Goal: Task Accomplishment & Management: Manage account settings

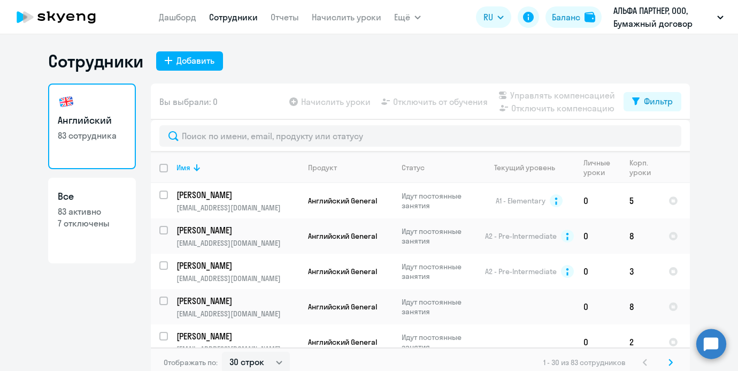
select select "30"
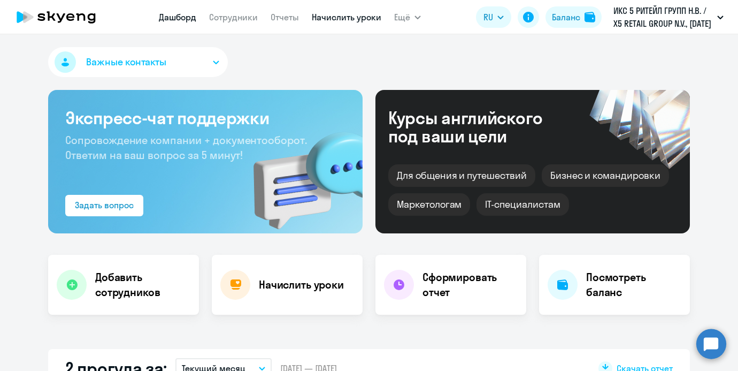
click at [319, 12] on link "Начислить уроки" at bounding box center [347, 17] width 70 height 11
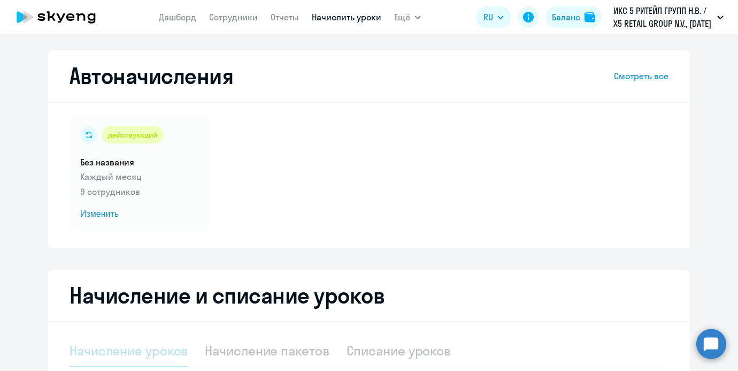
select select "10"
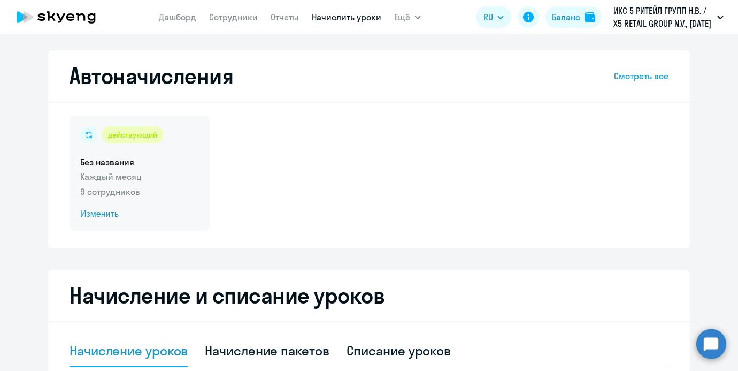
click at [104, 160] on h5 "Без названия" at bounding box center [139, 162] width 119 height 12
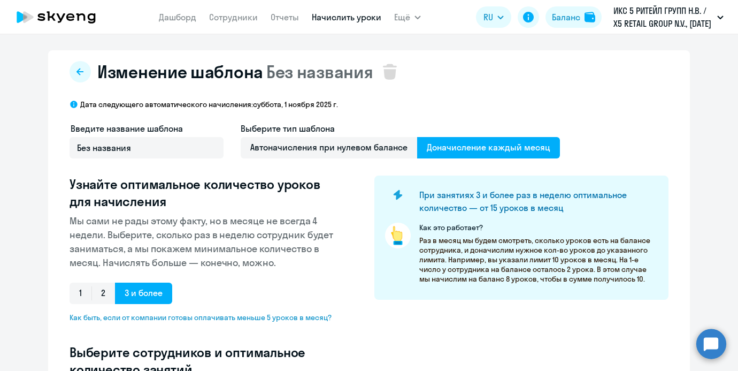
select select "10"
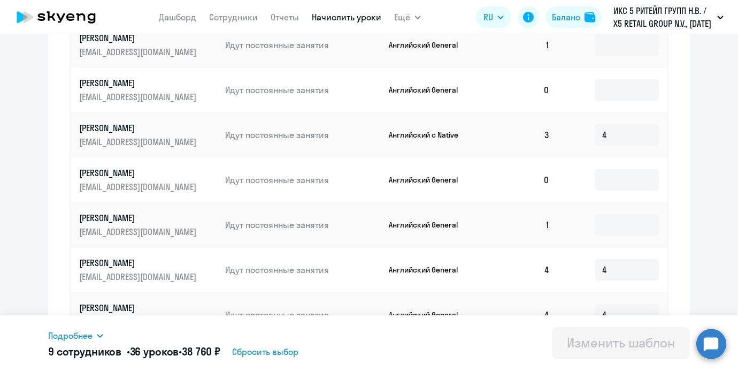
scroll to position [619, 0]
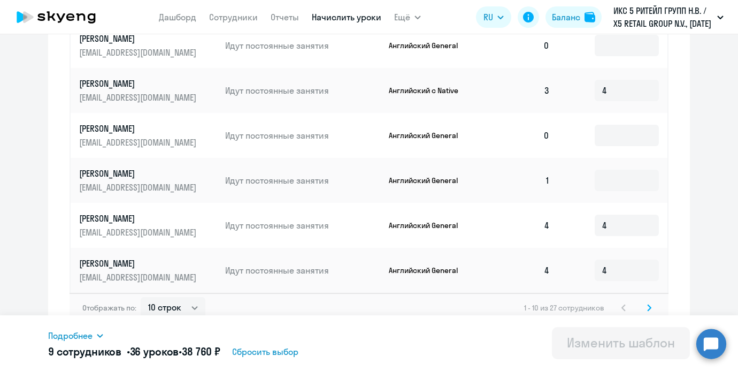
copy p "алоян Рузанна"
copy p "Галоян Рузанна"
drag, startPoint x: 152, startPoint y: 205, endPoint x: 81, endPoint y: 203, distance: 71.2
copy p "уреев Павел"
copy p "Гуреев Павел"
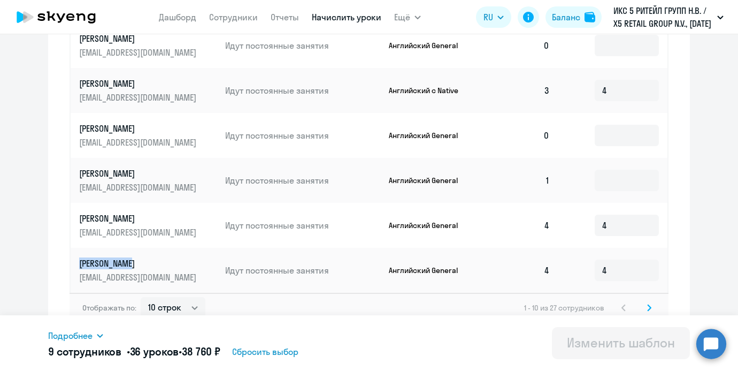
drag, startPoint x: 135, startPoint y: 252, endPoint x: 79, endPoint y: 251, distance: 55.7
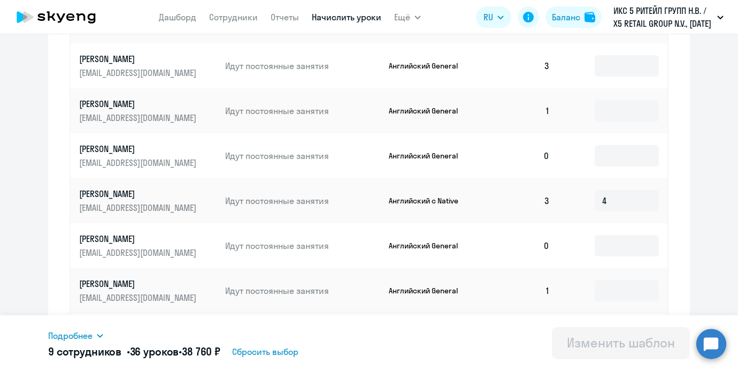
scroll to position [505, 0]
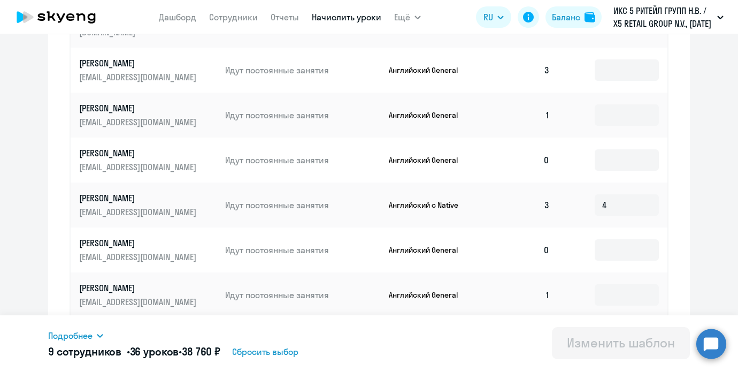
copy p "Большакова Наташа"
drag, startPoint x: 172, startPoint y: 183, endPoint x: 80, endPoint y: 183, distance: 92.0
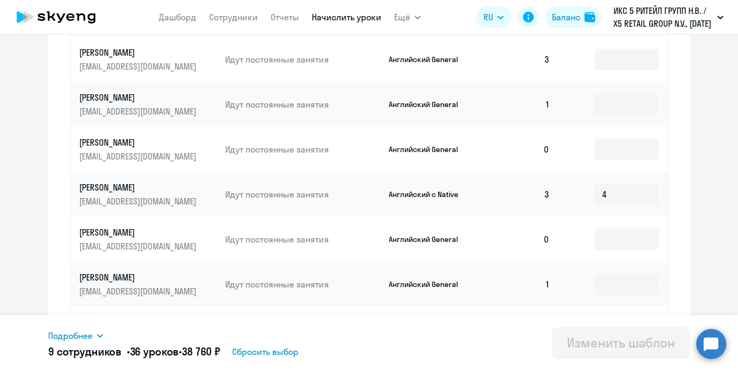
scroll to position [619, 0]
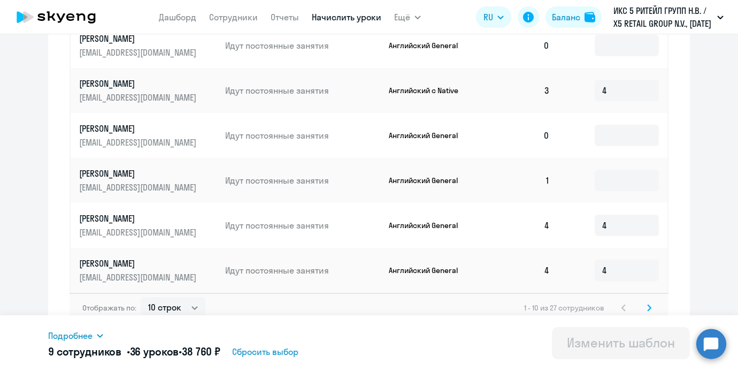
click at [649, 304] on icon at bounding box center [649, 307] width 4 height 7
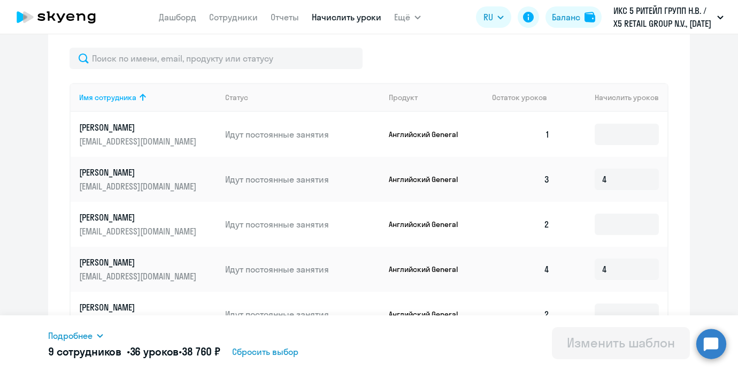
scroll to position [322, 0]
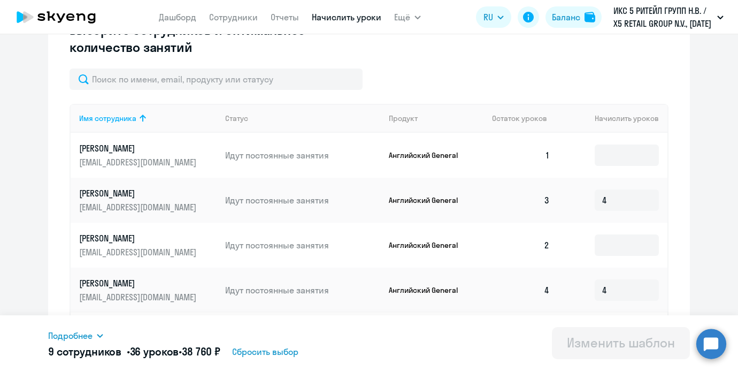
copy p "Зузлов Антон Максимович"
drag, startPoint x: 195, startPoint y: 195, endPoint x: 78, endPoint y: 195, distance: 117.2
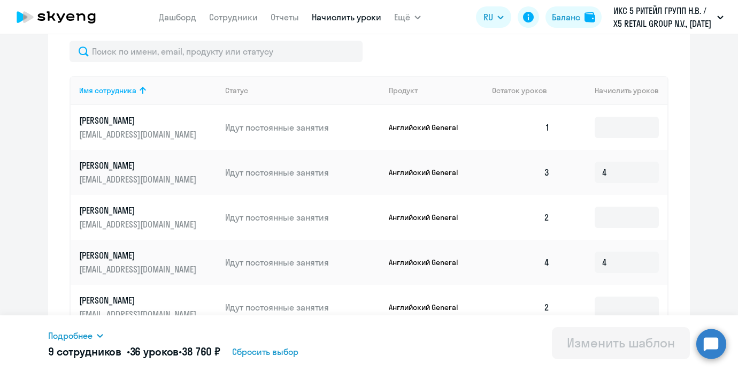
scroll to position [367, 0]
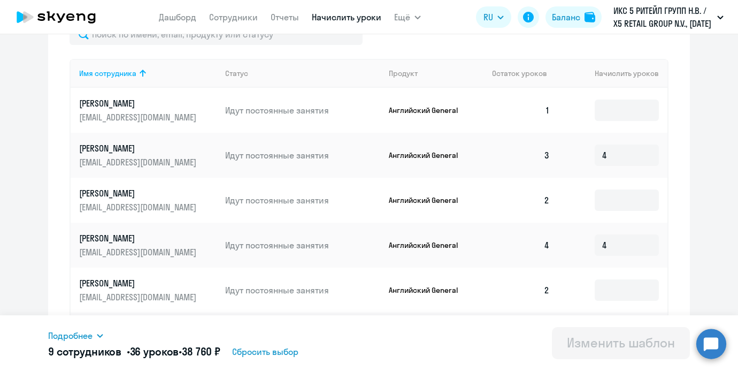
copy p "Коротков Антон Дмитриевич"
drag, startPoint x: 198, startPoint y: 240, endPoint x: 81, endPoint y: 239, distance: 116.7
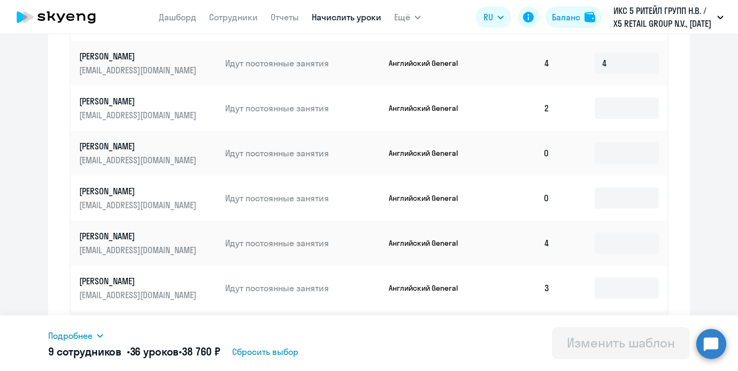
scroll to position [623, 0]
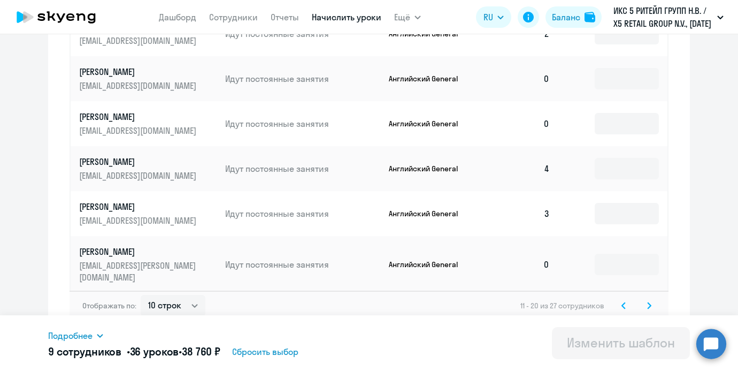
click at [652, 299] on svg-icon at bounding box center [649, 305] width 13 height 13
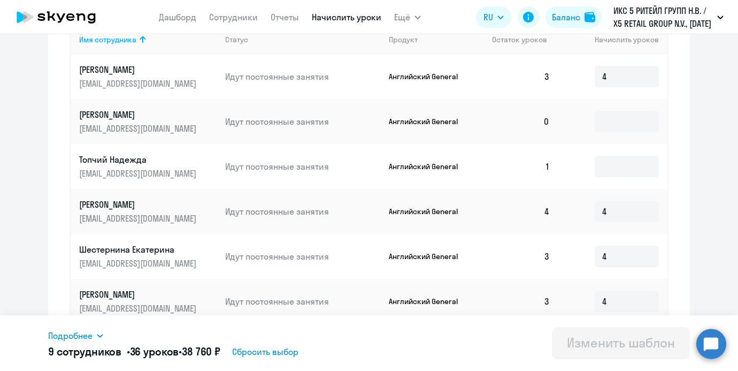
scroll to position [260, 0]
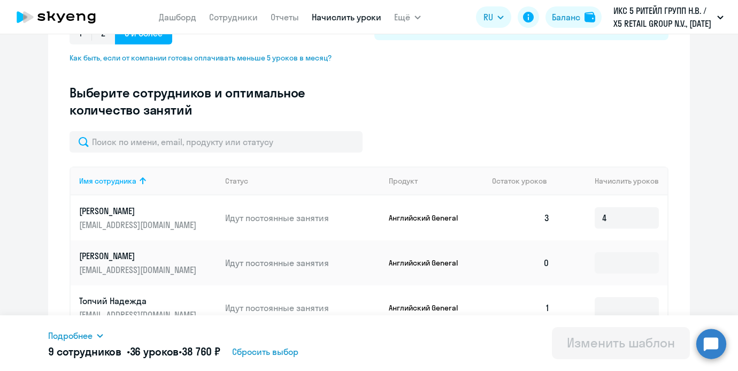
drag, startPoint x: 208, startPoint y: 210, endPoint x: 193, endPoint y: 211, distance: 15.6
copy p "Романова Татьяна Николаев"
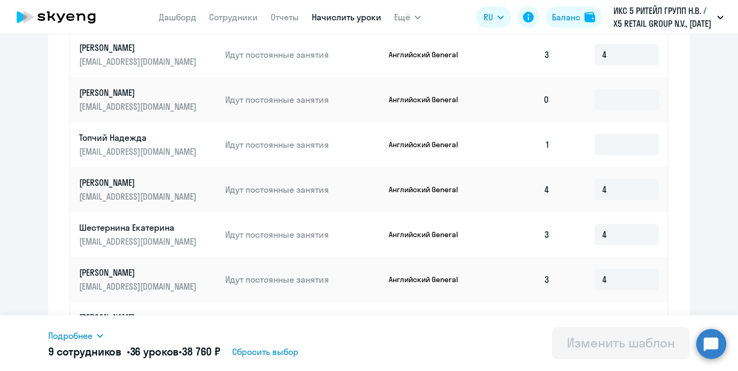
scroll to position [432, 0]
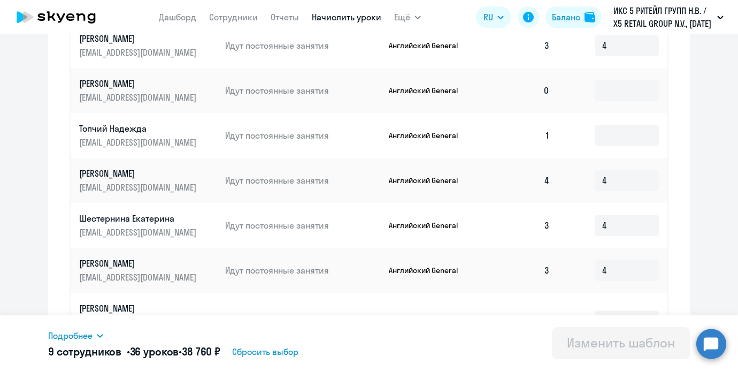
copy p "Цветкова Екатерина"
drag, startPoint x: 80, startPoint y: 170, endPoint x: 164, endPoint y: 176, distance: 84.2
copy p "Шестернина Екатерина"
drag, startPoint x: 82, startPoint y: 218, endPoint x: 176, endPoint y: 217, distance: 94.2
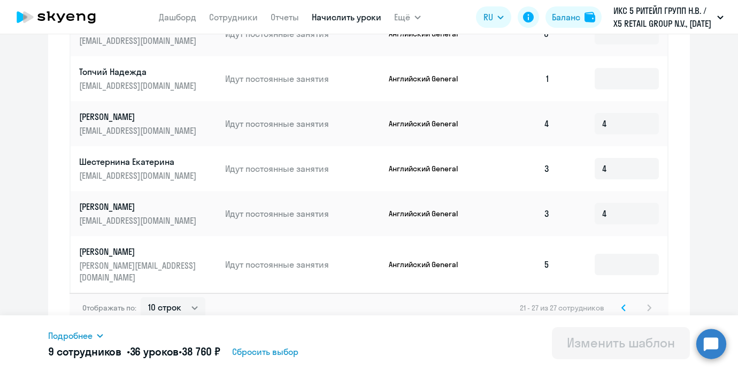
drag, startPoint x: 79, startPoint y: 206, endPoint x: 201, endPoint y: 205, distance: 122.5
click at [201, 205] on link "Шмелев Александр Викторович shmelkinson@gmail.com" at bounding box center [148, 214] width 138 height 26
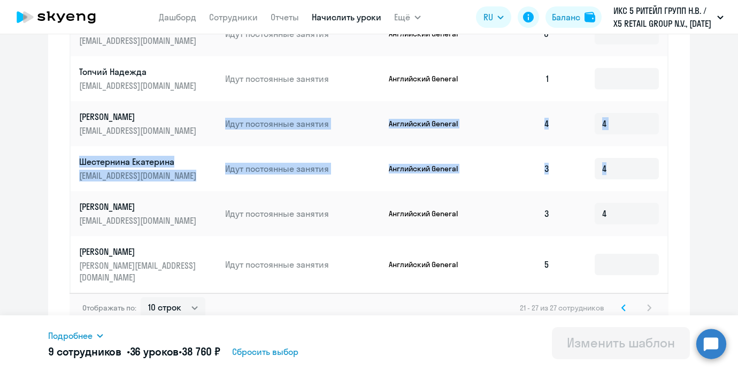
drag, startPoint x: 201, startPoint y: 205, endPoint x: 256, endPoint y: 35, distance: 179.4
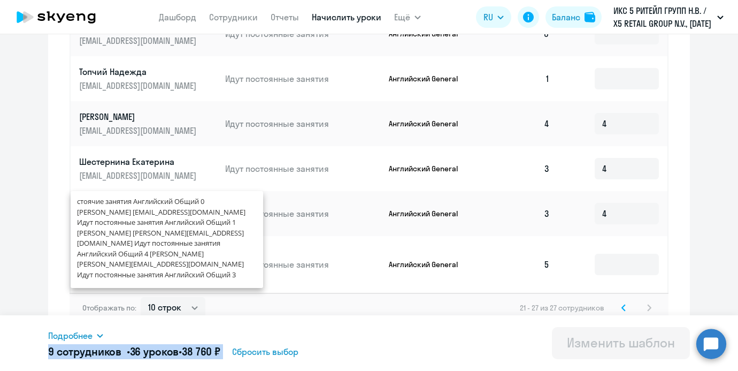
click at [447, 341] on div "Подробнее Имя сотрудника Продукт Начислить уроков Галоян Рузанна Английский Gen…" at bounding box center [369, 343] width 642 height 56
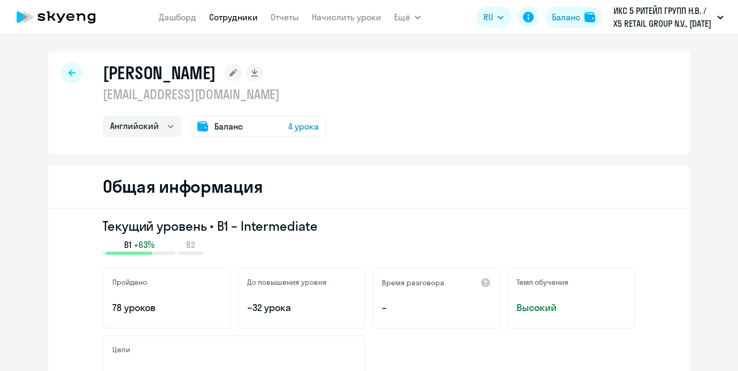
select select "english"
click at [192, 64] on h1 "Шмелев Александр Викторович" at bounding box center [159, 72] width 113 height 21
click at [192, 64] on h1 "[PERSON_NAME]" at bounding box center [159, 72] width 113 height 21
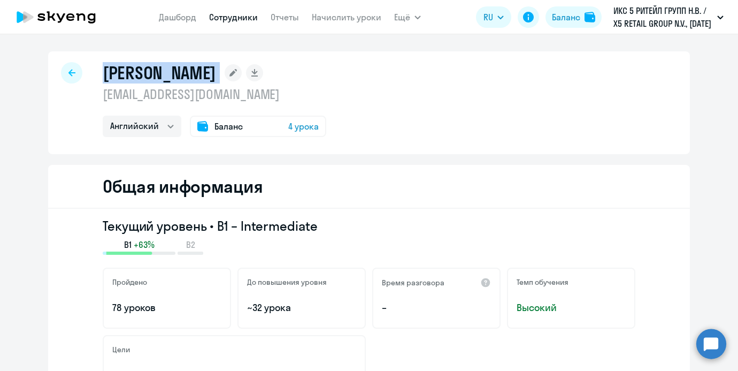
click at [192, 64] on h1 "[PERSON_NAME]" at bounding box center [159, 72] width 113 height 21
copy div "Шмелев Александр Викторович"
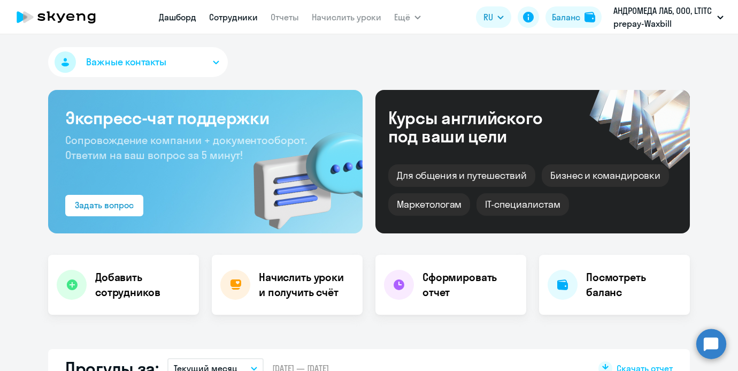
click at [255, 14] on link "Сотрудники" at bounding box center [233, 17] width 49 height 11
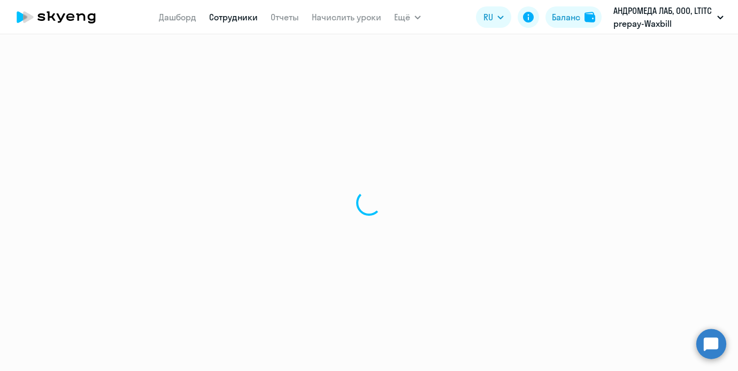
select select "30"
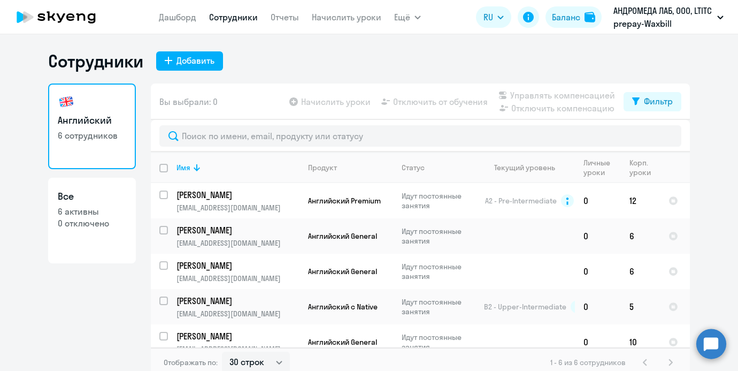
click at [319, 28] on app-header "Дашборд Сотрудники Отчеты Начислить уроки Ещё Дашборд Сотрудники Отчеты Начисли…" at bounding box center [369, 17] width 738 height 34
click at [322, 16] on link "Начислить уроки" at bounding box center [347, 17] width 70 height 11
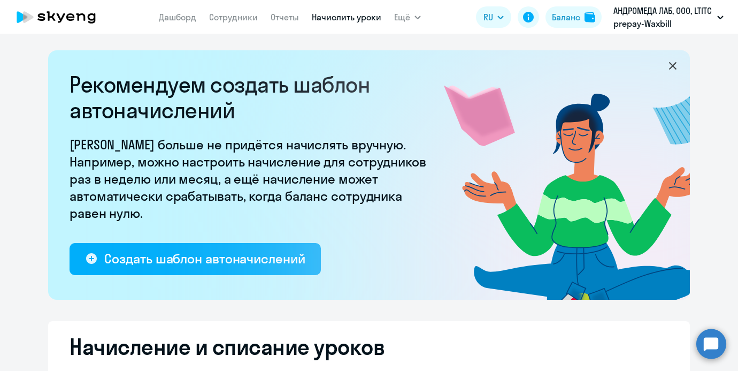
select select "10"
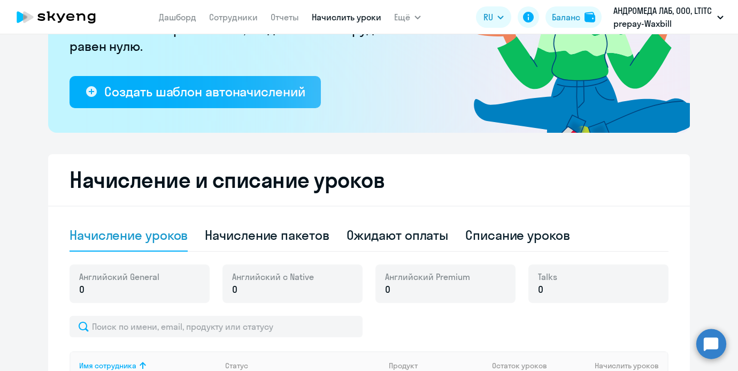
scroll to position [230, 0]
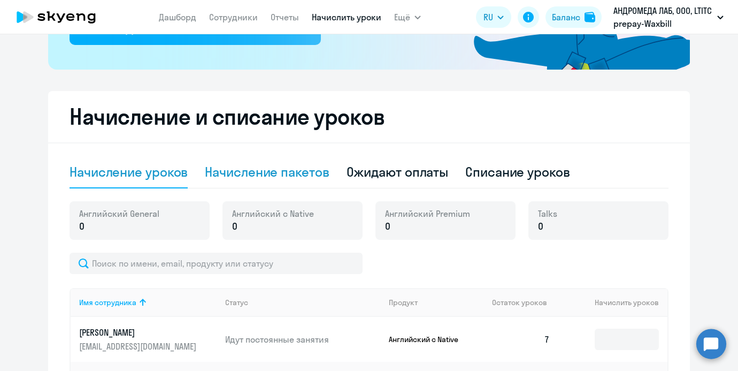
click at [276, 162] on div "Начисление пакетов" at bounding box center [267, 172] width 124 height 32
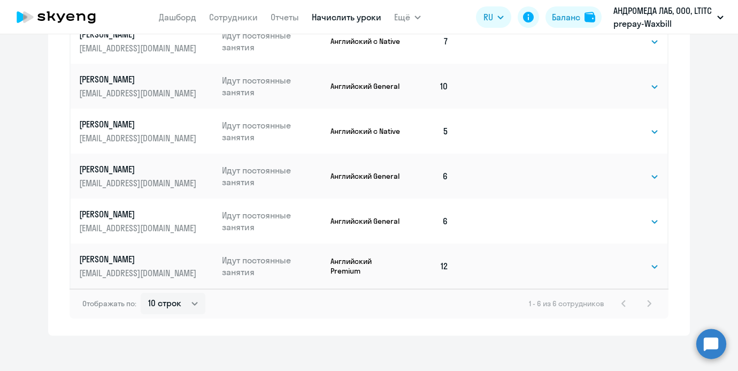
scroll to position [573, 0]
click at [171, 307] on select "10 строк 30 строк 50 строк" at bounding box center [173, 302] width 65 height 21
select select "50"
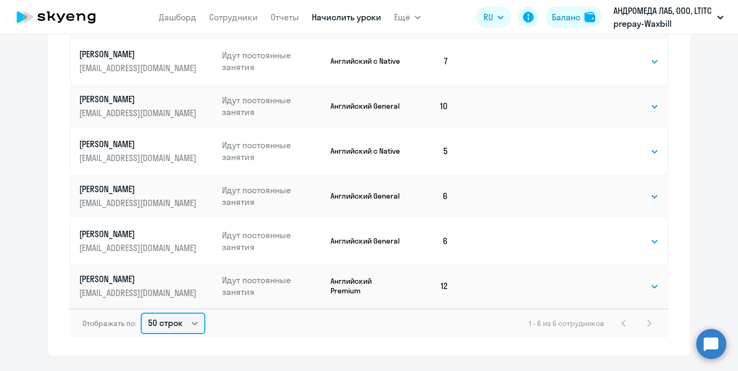
scroll to position [554, 0]
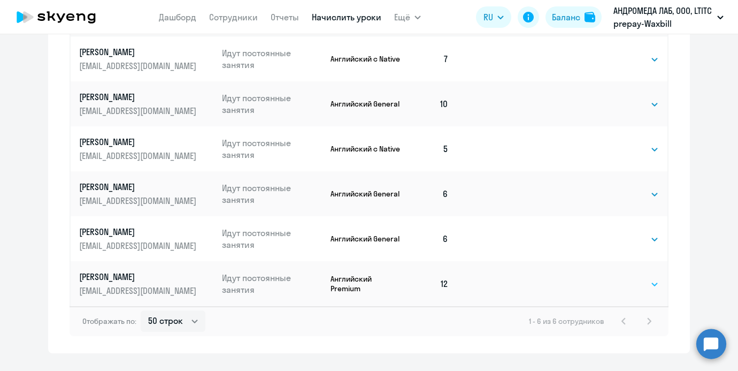
click at [644, 287] on select "Выбрать 4 8 16 32 64 96 128" at bounding box center [637, 284] width 44 height 13
select select "8"
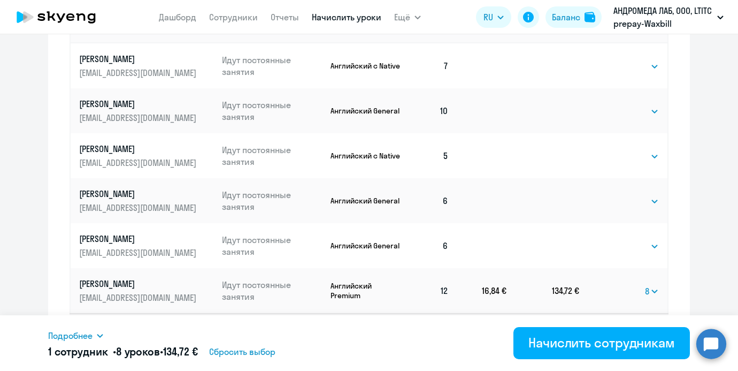
scroll to position [548, 0]
click at [638, 201] on select "Выбрать 4 8 16 32 64 96 128" at bounding box center [637, 200] width 44 height 13
select select "8"
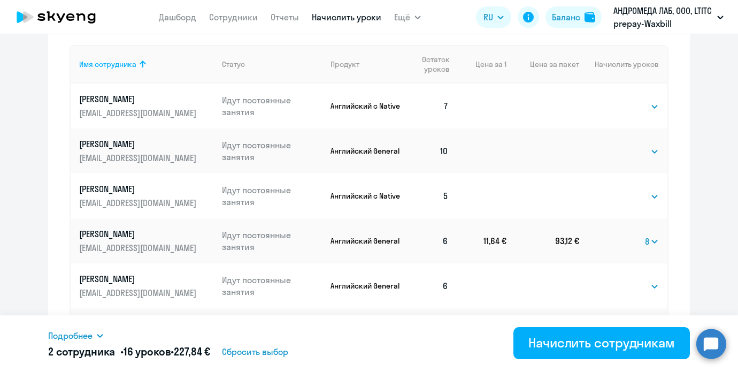
scroll to position [526, 0]
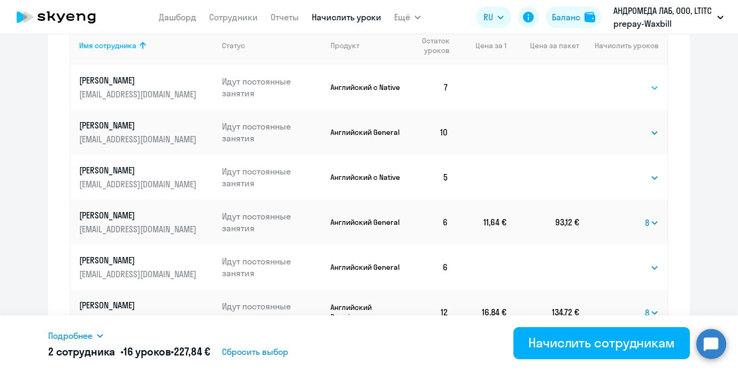
click at [648, 87] on select "Выбрать 4 8 16 32 64 96 128" at bounding box center [637, 87] width 44 height 13
select select "8"
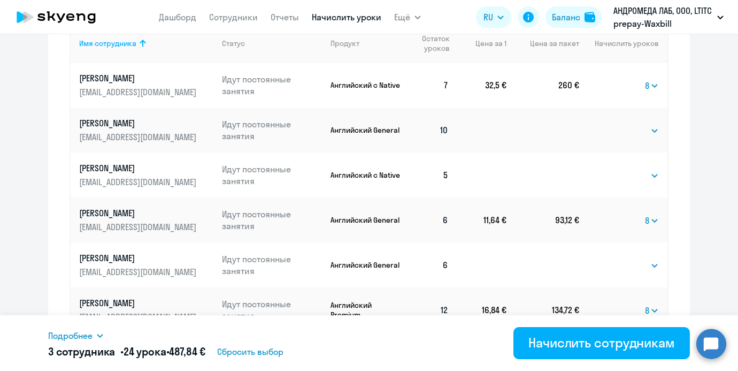
click at [642, 137] on td "Выбрать 4 8 16 32 64 96 128 Выбрать" at bounding box center [624, 130] width 88 height 45
click at [641, 134] on select "Выбрать 4 8 16 32 64 96 128" at bounding box center [637, 130] width 44 height 13
select select "8"
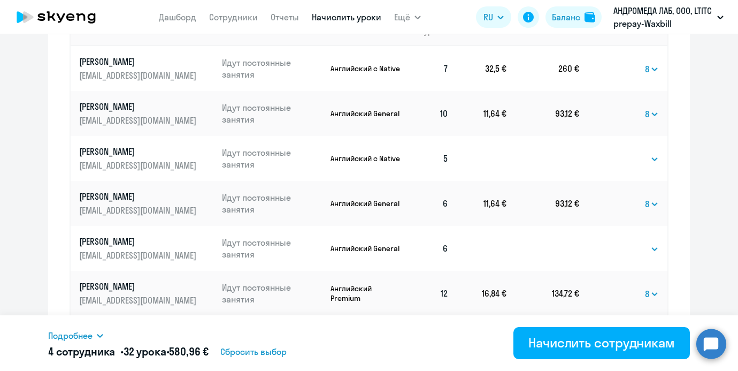
scroll to position [548, 0]
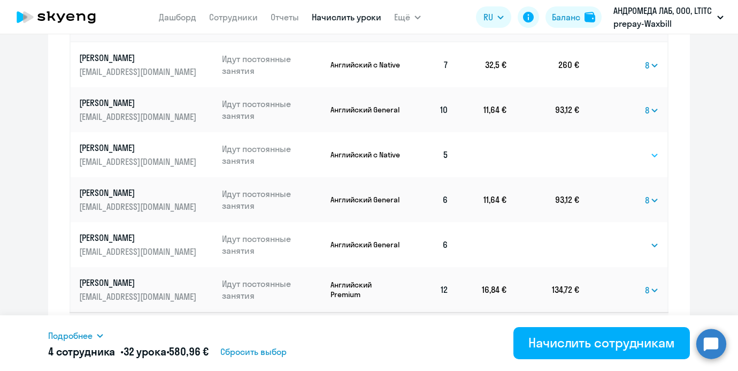
click at [624, 149] on select "Выбрать 4 8 16 32 64 96 128" at bounding box center [637, 155] width 44 height 13
select select "8"
click at [622, 251] on td "Выбрать 4 8 16 32 64 96 128 Выбрать" at bounding box center [624, 244] width 88 height 45
click at [622, 249] on select "Выбрать 4 8 16 32 64 96 128" at bounding box center [637, 245] width 44 height 13
select select "8"
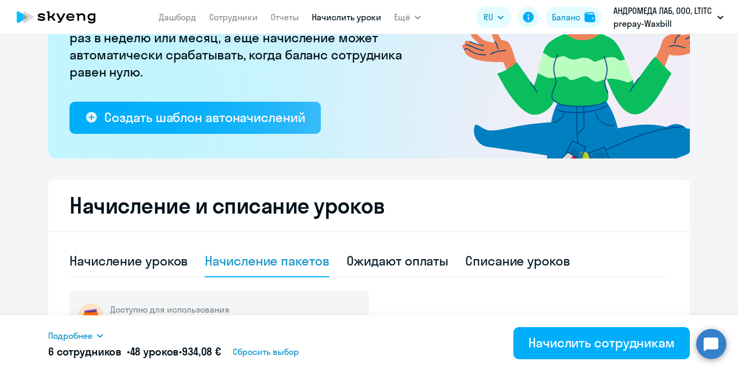
scroll to position [113, 0]
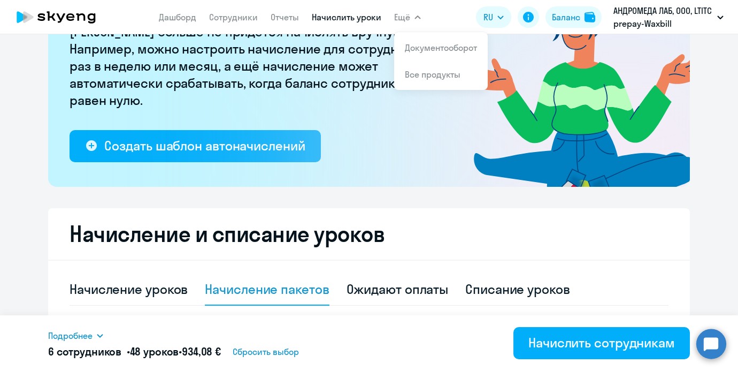
click at [412, 14] on button "Ещё" at bounding box center [407, 16] width 27 height 21
click at [413, 46] on link "Документооборот" at bounding box center [441, 47] width 72 height 11
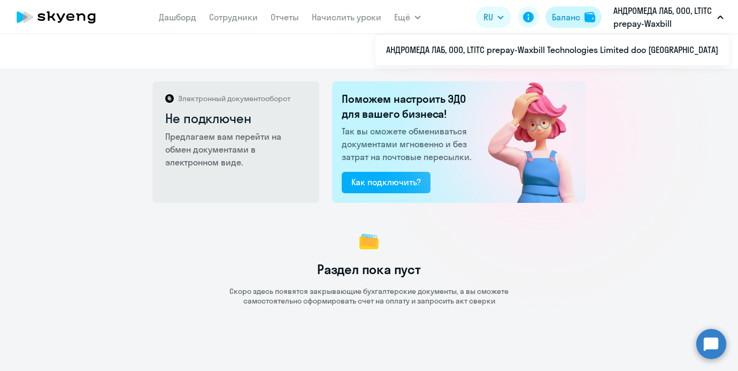
click at [581, 23] on button "Баланс" at bounding box center [574, 16] width 56 height 21
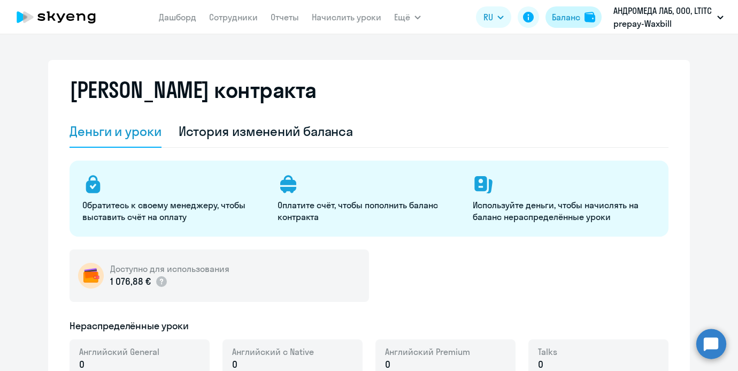
select select "english_adult_not_native_speaker"
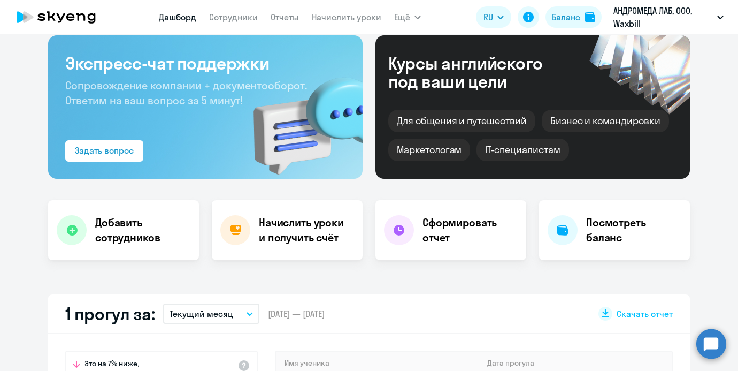
scroll to position [59, 0]
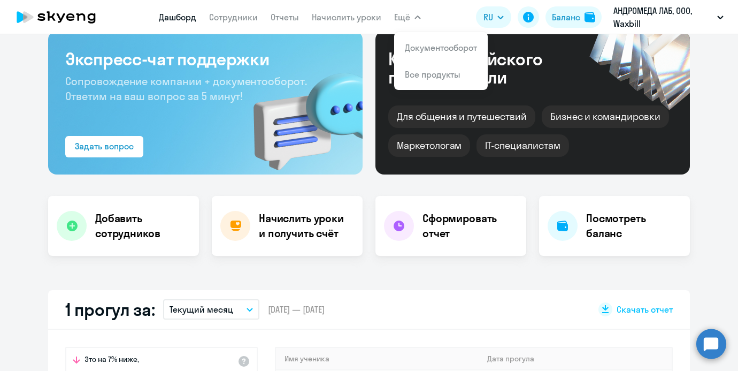
click at [232, 24] on nav "[PERSON_NAME] Отчеты Начислить уроки" at bounding box center [270, 16] width 223 height 21
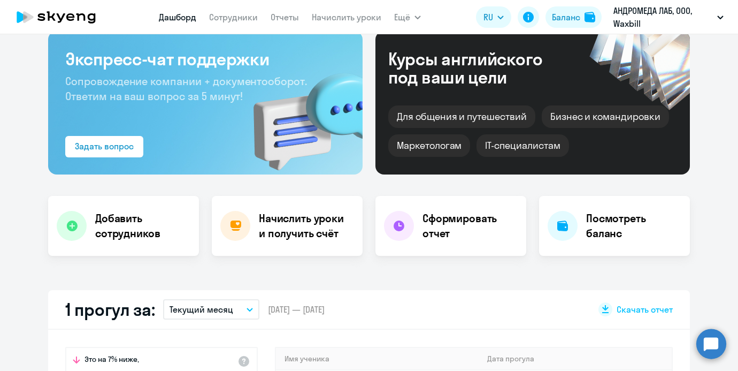
select select "30"
click at [232, 22] on app-menu-item-link "Сотрудники" at bounding box center [233, 17] width 49 height 13
click at [232, 18] on link "Сотрудники" at bounding box center [233, 17] width 49 height 11
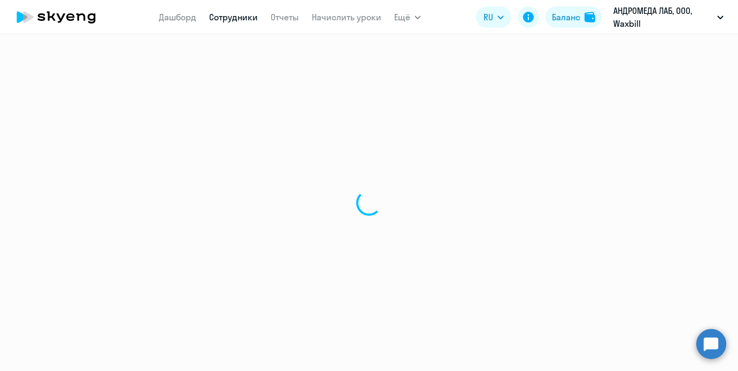
select select "30"
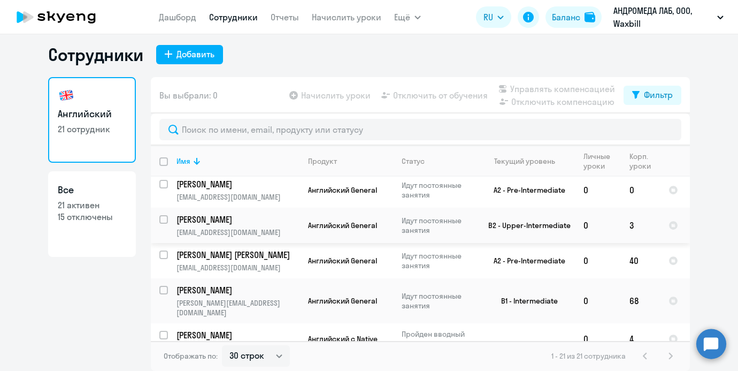
scroll to position [598, 0]
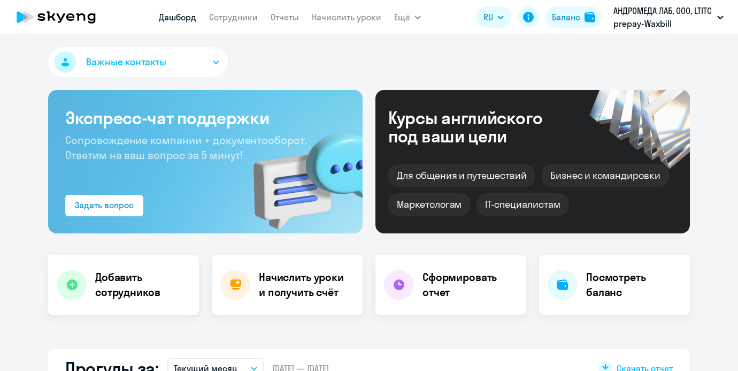
select select "30"
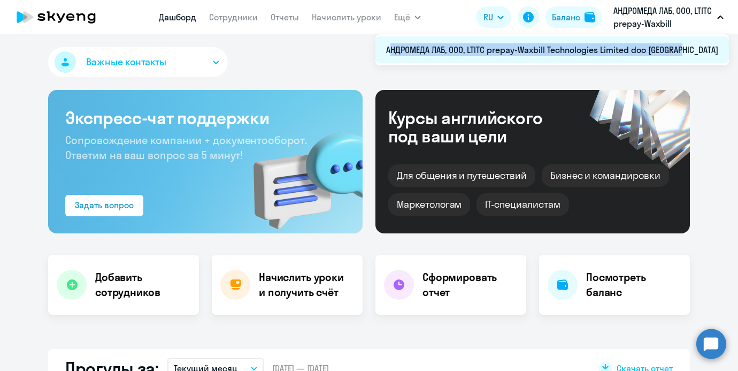
drag, startPoint x: 424, startPoint y: 51, endPoint x: 723, endPoint y: 52, distance: 299.7
click at [723, 52] on li "АНДРОМЕДА ЛАБ, ООО, LTITC prepay-Waxbill Technologies Limited doo [GEOGRAPHIC_D…" at bounding box center [553, 49] width 354 height 27
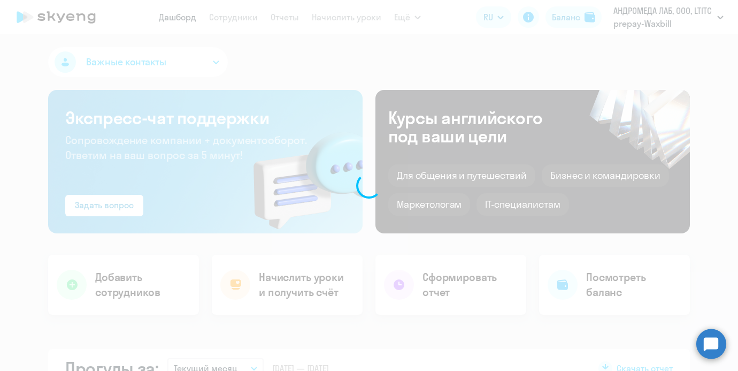
copy span "АНДРОМЕДА ЛАБ, ООО, LTITC prepay-Waxbill Technologies Limited doo [GEOGRAPHIC_D…"
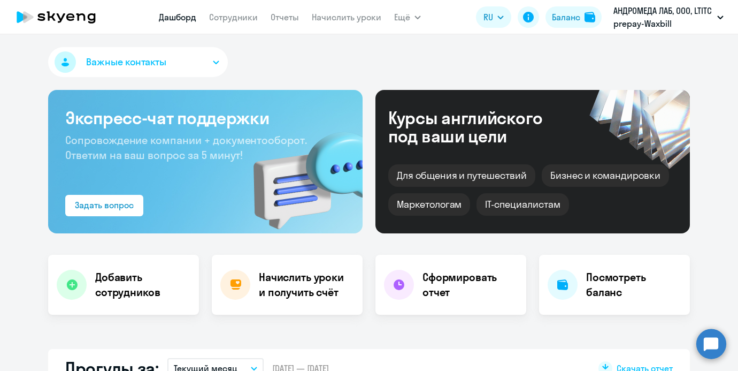
select select "30"
click at [238, 22] on app-menu-item-link "Сотрудники" at bounding box center [233, 17] width 49 height 13
click at [235, 18] on link "Сотрудники" at bounding box center [233, 17] width 49 height 11
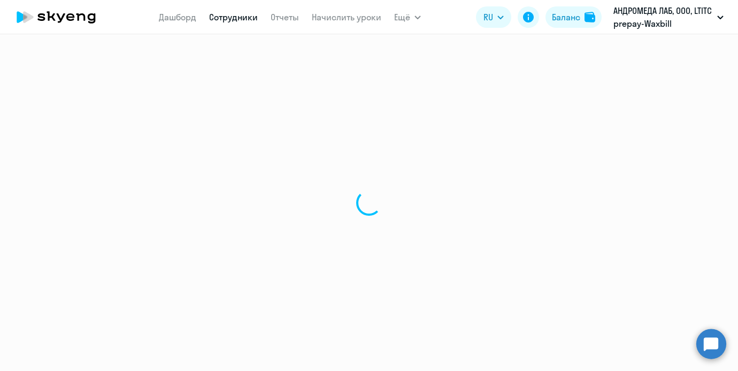
select select "30"
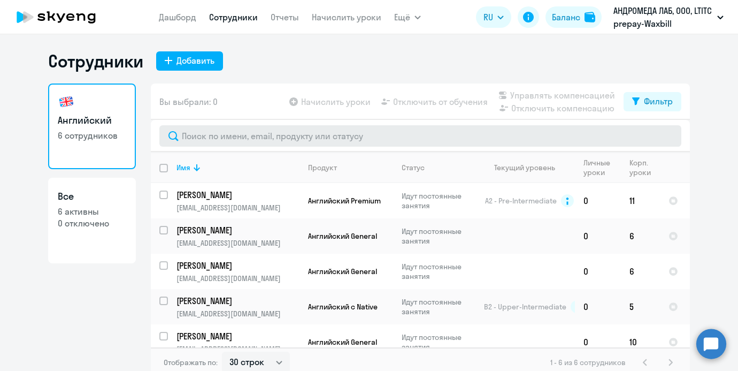
scroll to position [6, 0]
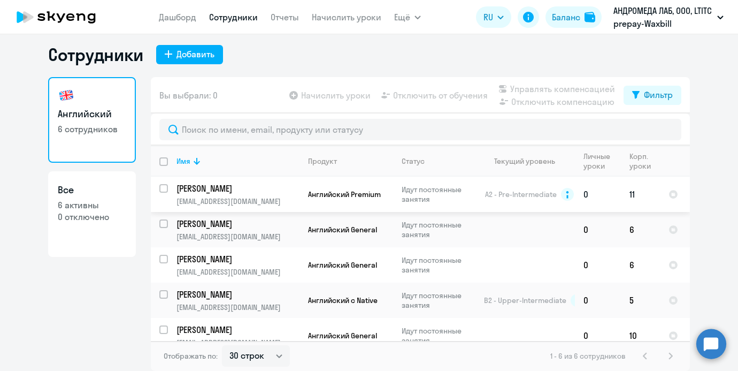
copy p "[PERSON_NAME]"
drag, startPoint x: 251, startPoint y: 189, endPoint x: 145, endPoint y: 179, distance: 106.4
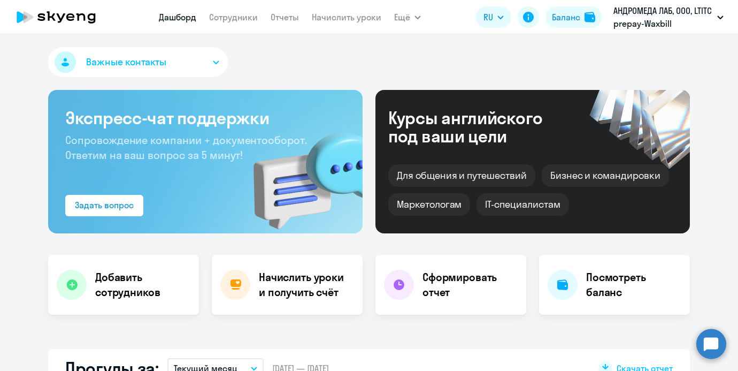
select select "30"
click at [241, 20] on link "Сотрудники" at bounding box center [233, 17] width 49 height 11
select select "30"
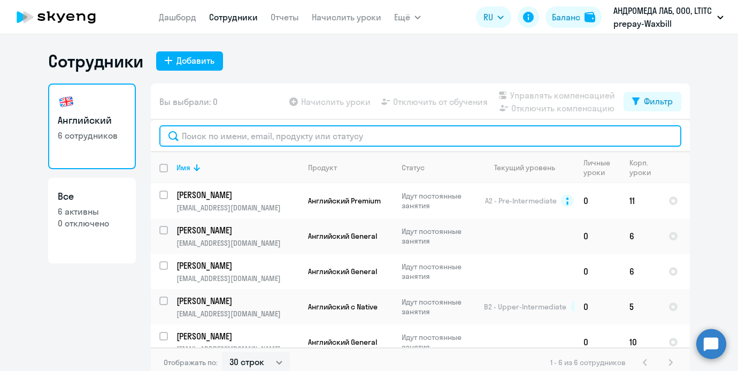
click at [270, 138] on input "text" at bounding box center [420, 135] width 522 height 21
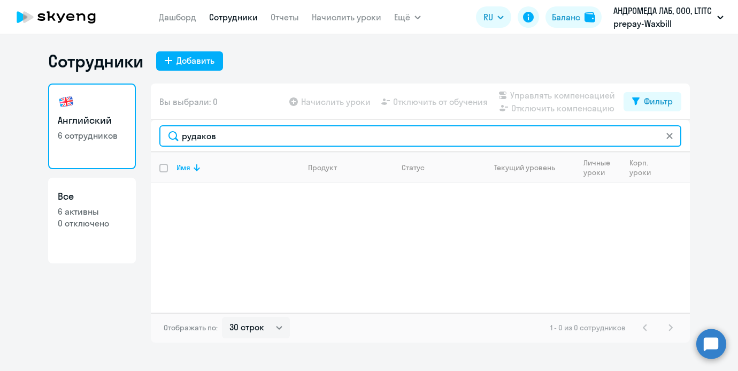
type input "рудаков"
